Goal: Navigation & Orientation: Understand site structure

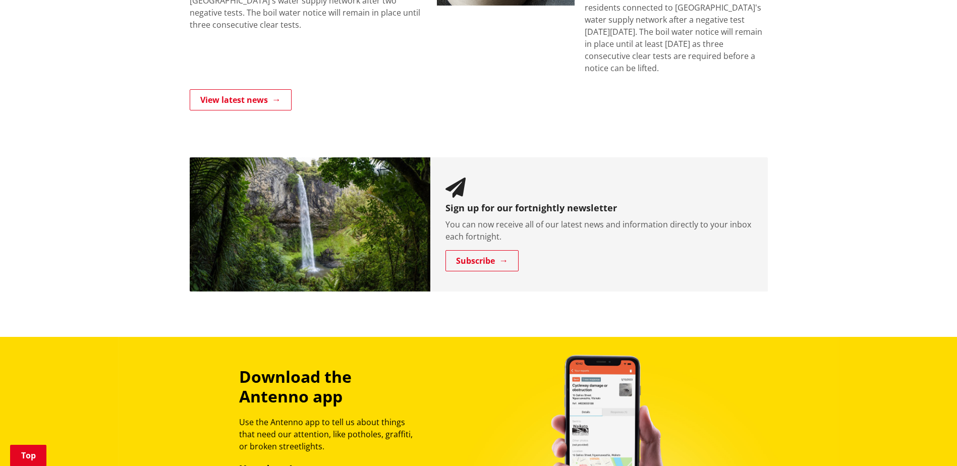
scroll to position [1233, 0]
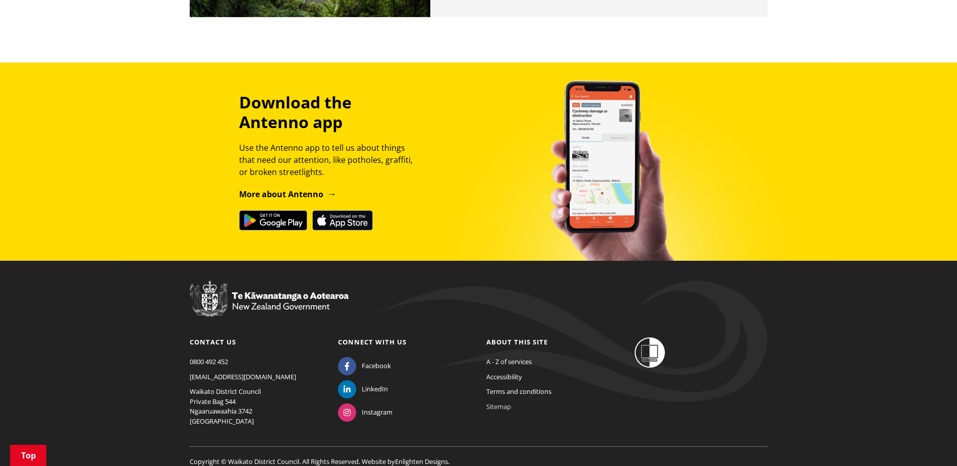
click at [497, 402] on link "Sitemap" at bounding box center [498, 406] width 25 height 9
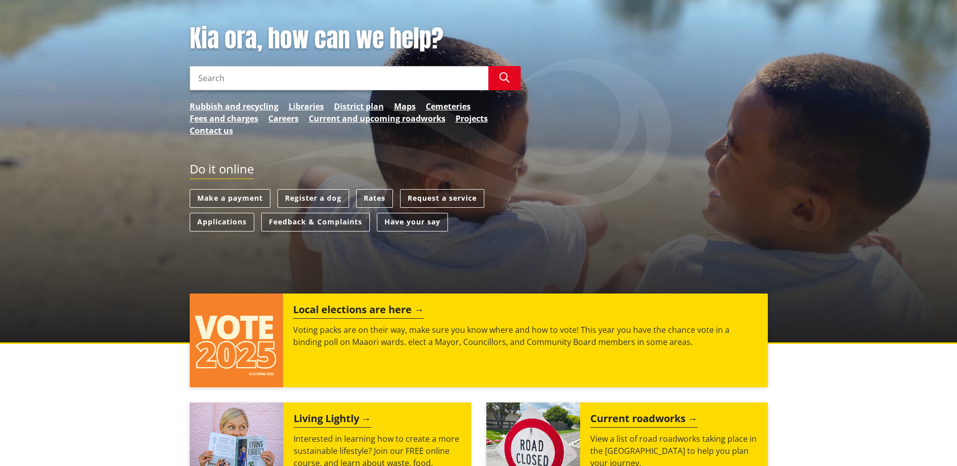
scroll to position [0, 0]
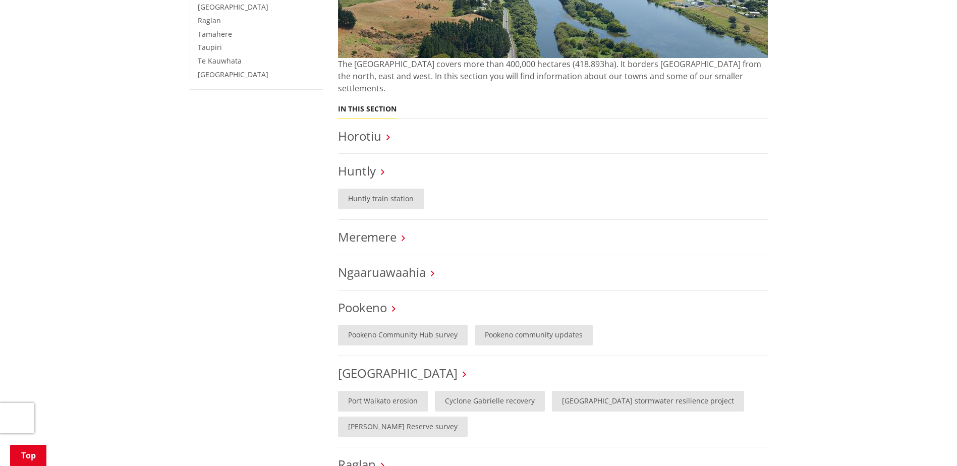
scroll to position [454, 0]
